Goal: Task Accomplishment & Management: Manage account settings

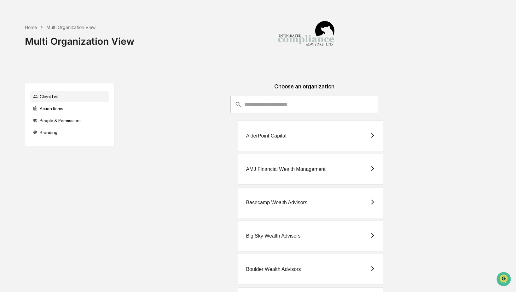
click at [307, 104] on input "consultant-dashboard__filter-organizations-search-bar" at bounding box center [311, 104] width 134 height 17
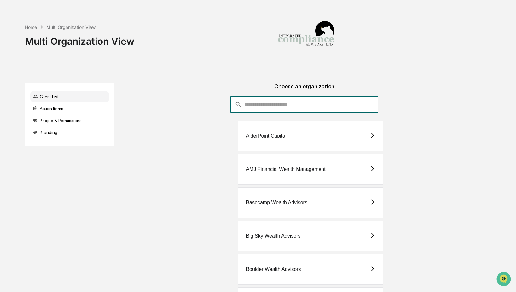
type input "*"
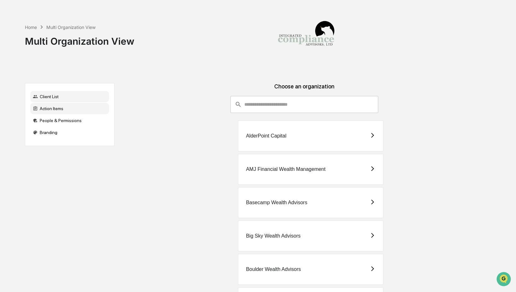
click at [35, 110] on icon at bounding box center [35, 108] width 5 height 5
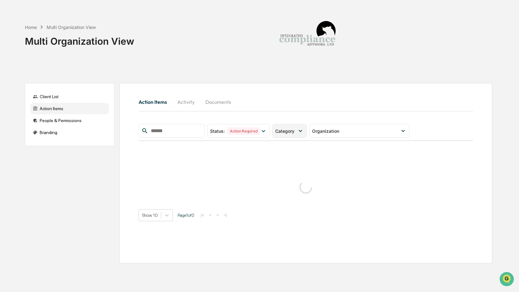
click at [299, 133] on icon at bounding box center [300, 131] width 7 height 7
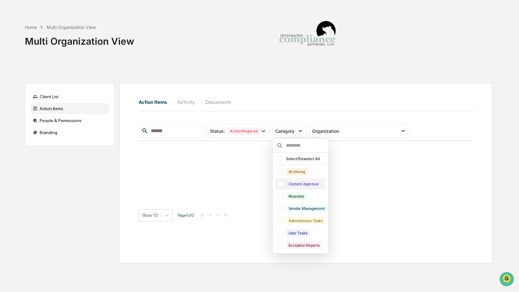
click at [302, 182] on div "Content Approval" at bounding box center [303, 184] width 35 height 7
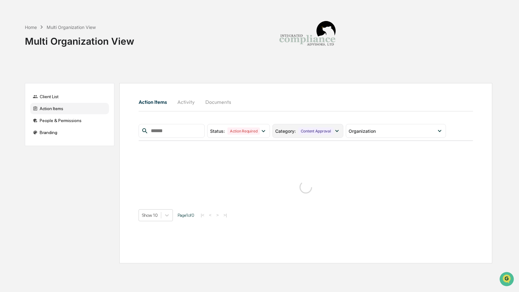
click at [303, 129] on div "Content Approval" at bounding box center [315, 131] width 35 height 7
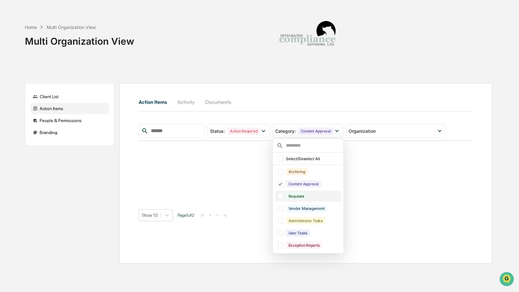
click at [306, 198] on div "Requests" at bounding box center [296, 196] width 21 height 7
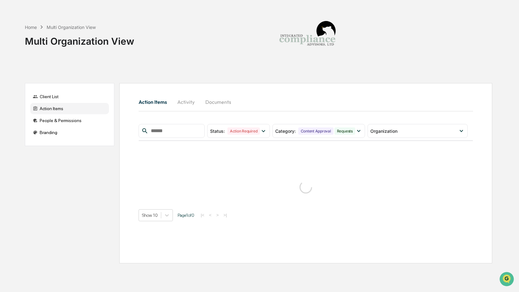
click at [327, 96] on div "Action Items Activity Documents" at bounding box center [306, 102] width 335 height 15
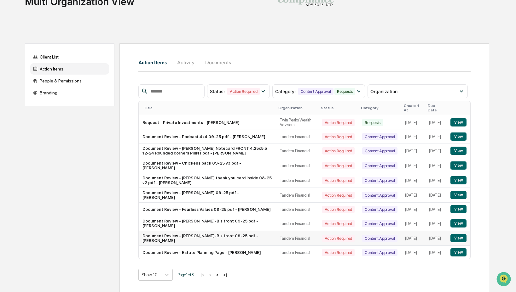
scroll to position [46, 0]
click at [221, 276] on button ">" at bounding box center [217, 274] width 6 height 5
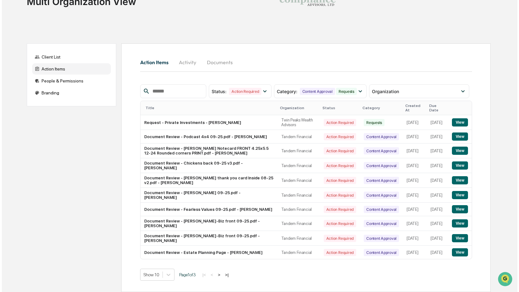
scroll to position [0, 0]
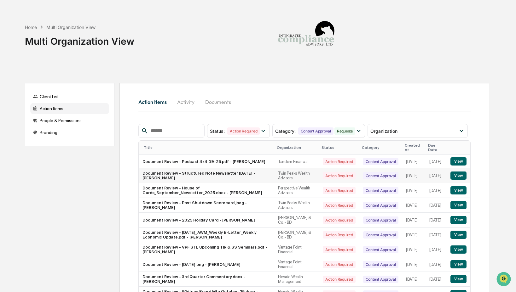
click at [455, 174] on button "View" at bounding box center [458, 176] width 16 height 8
